Goal: Task Accomplishment & Management: Manage account settings

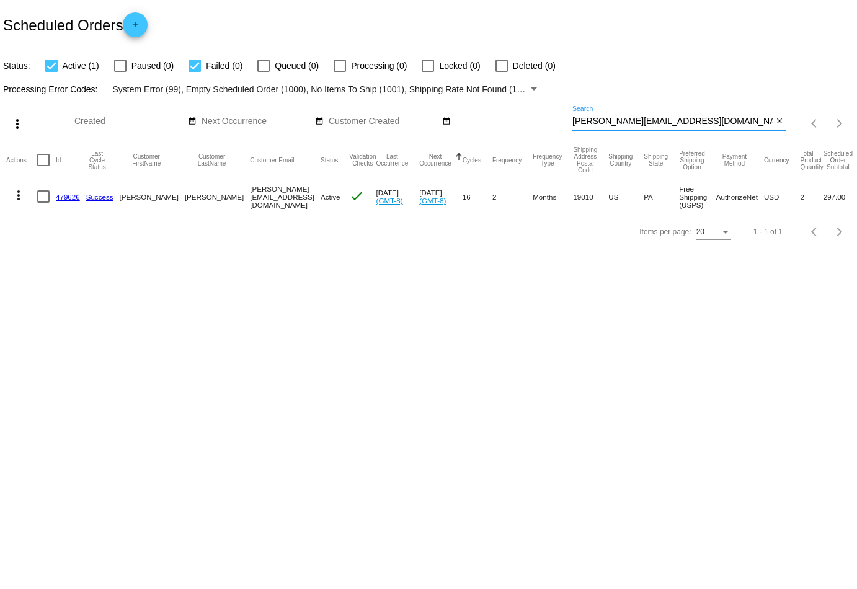
drag, startPoint x: 670, startPoint y: 121, endPoint x: 552, endPoint y: 121, distance: 117.8
click at [552, 121] on div "more_vert Oct Jan Feb Mar [DATE]" at bounding box center [428, 119] width 857 height 44
type input "802525"
drag, startPoint x: 296, startPoint y: 193, endPoint x: 201, endPoint y: 197, distance: 94.9
click at [250, 197] on mat-cell "[EMAIL_ADDRESS][DOMAIN_NAME]" at bounding box center [285, 197] width 71 height 36
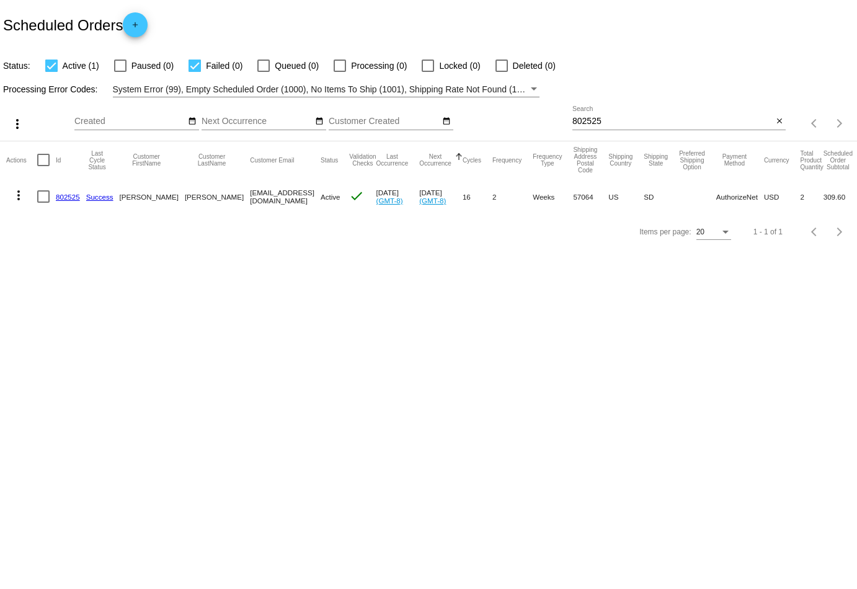
copy mat-cell "[EMAIL_ADDRESS][DOMAIN_NAME]"
click at [19, 192] on mat-icon "more_vert" at bounding box center [18, 195] width 15 height 15
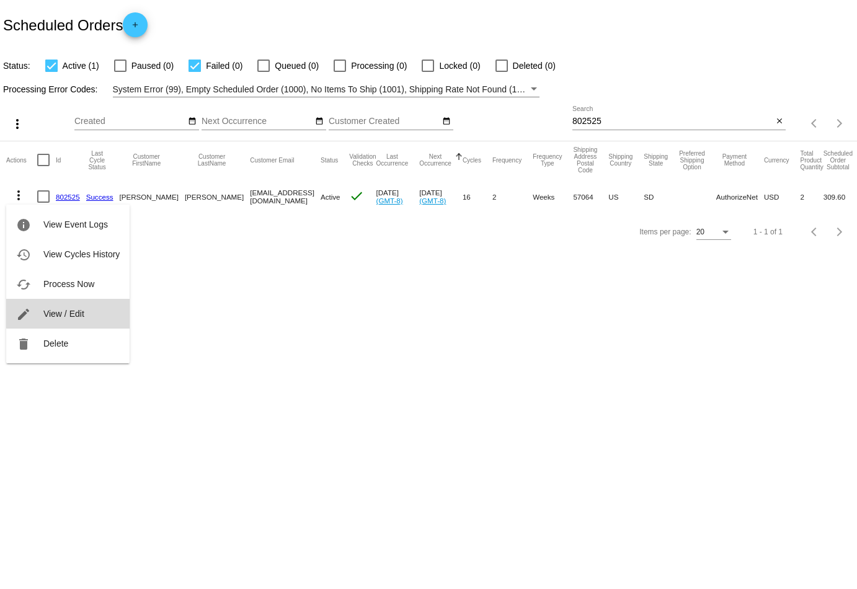
click at [82, 308] on button "edit View / Edit" at bounding box center [67, 314] width 123 height 30
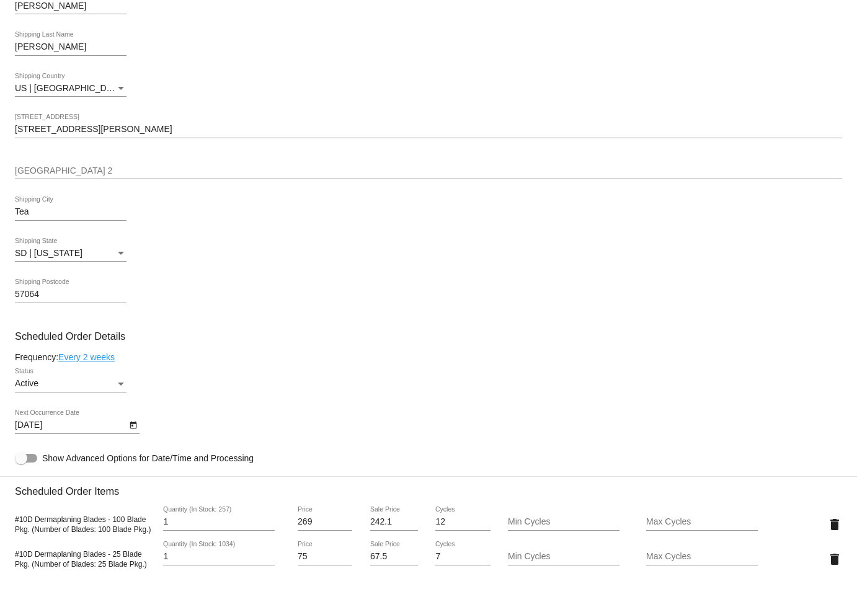
scroll to position [392, 0]
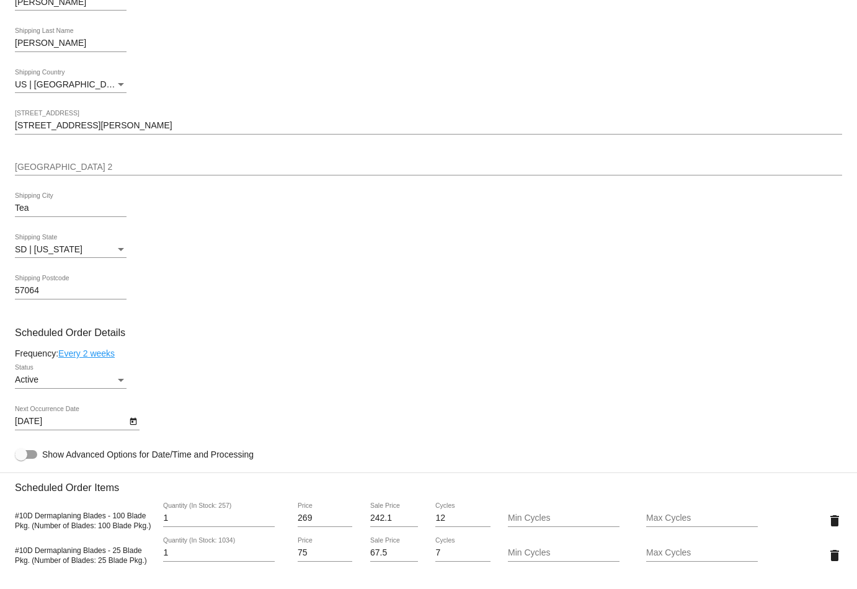
click at [115, 382] on div "Status" at bounding box center [120, 380] width 11 height 10
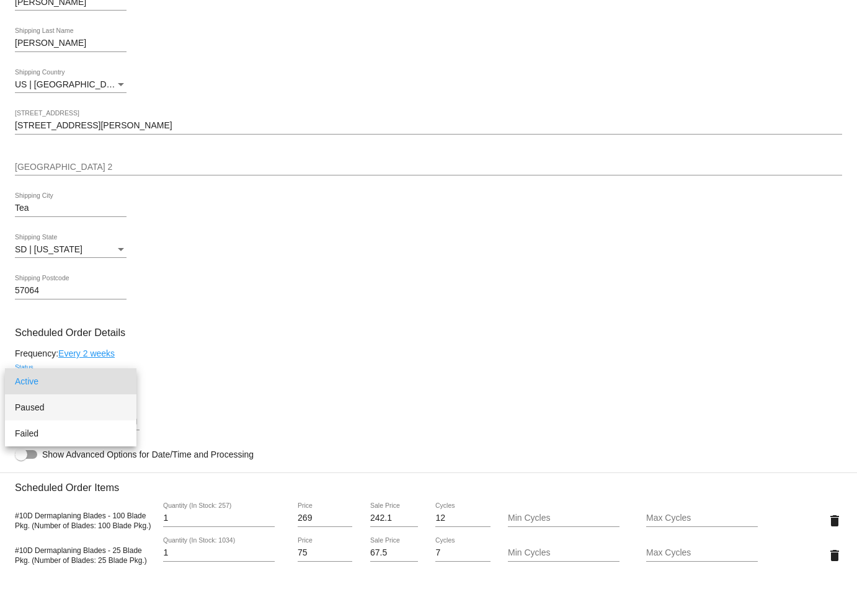
click at [104, 403] on span "Paused" at bounding box center [71, 407] width 112 height 26
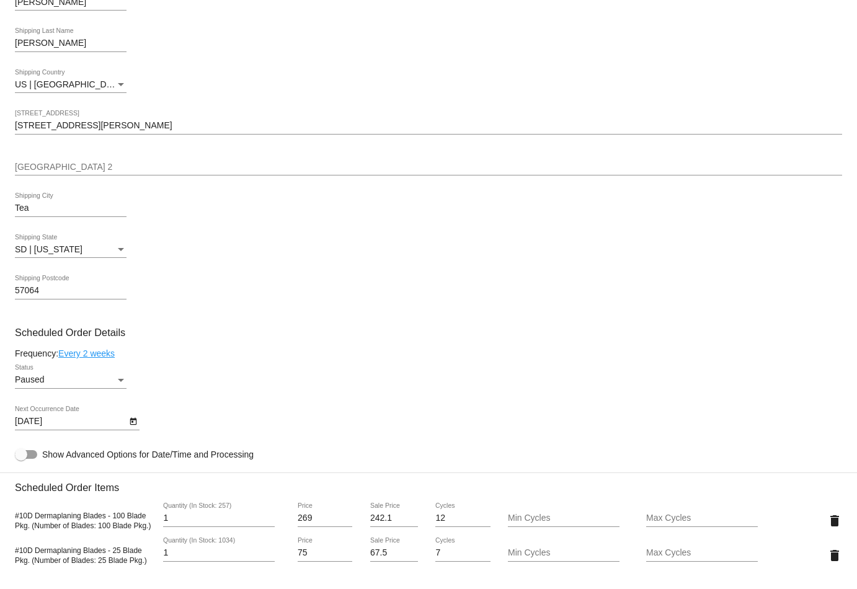
click at [272, 364] on mat-card-content "Customer 5153385: [PERSON_NAME] [EMAIL_ADDRESS][DOMAIN_NAME] Customer Shipping …" at bounding box center [428, 487] width 827 height 1203
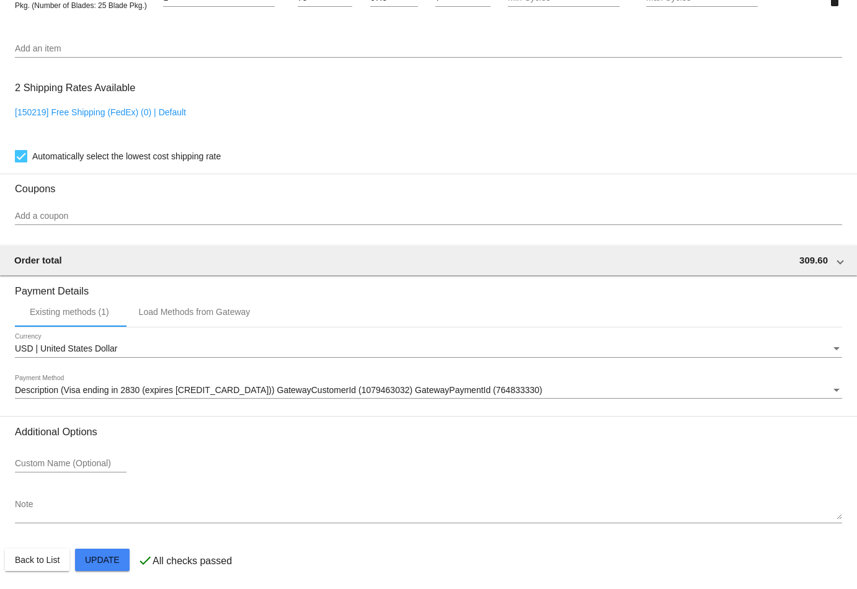
scroll to position [950, 0]
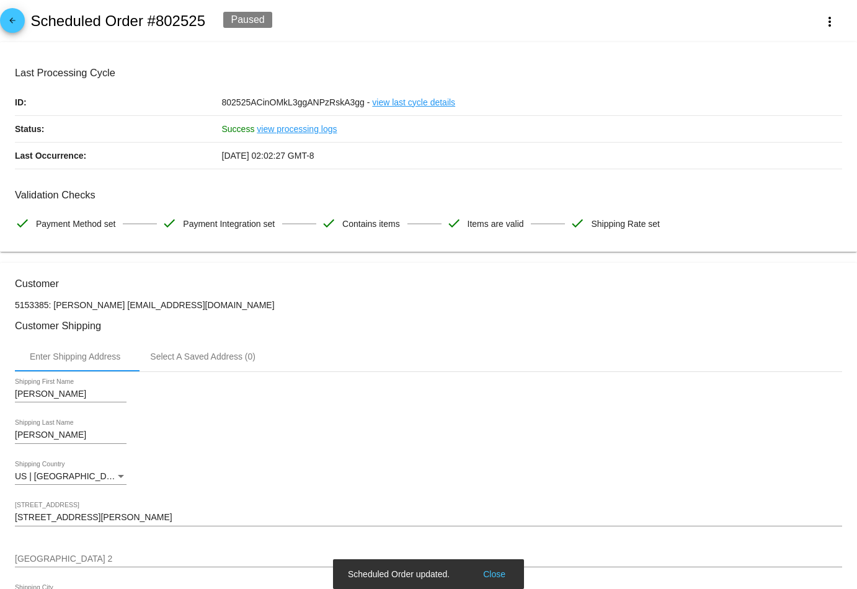
scroll to position [0, 0]
click at [13, 21] on mat-icon "arrow_back" at bounding box center [12, 23] width 15 height 15
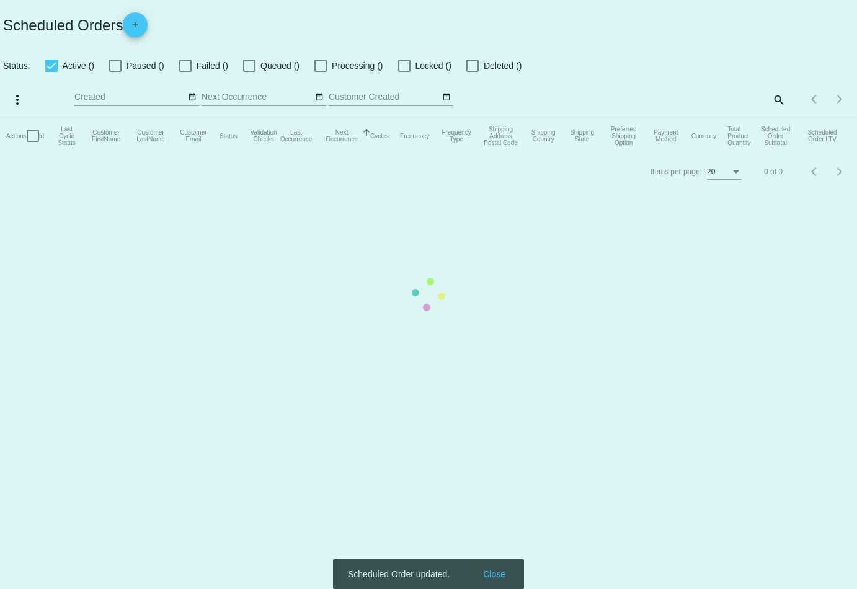
checkbox input "true"
